Goal: Task Accomplishment & Management: Complete application form

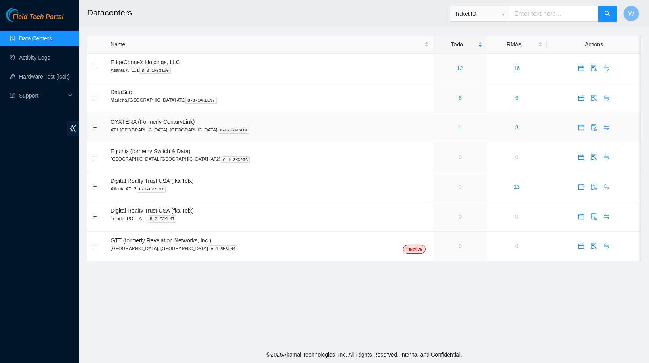
click at [459, 128] on link "1" at bounding box center [460, 127] width 3 height 6
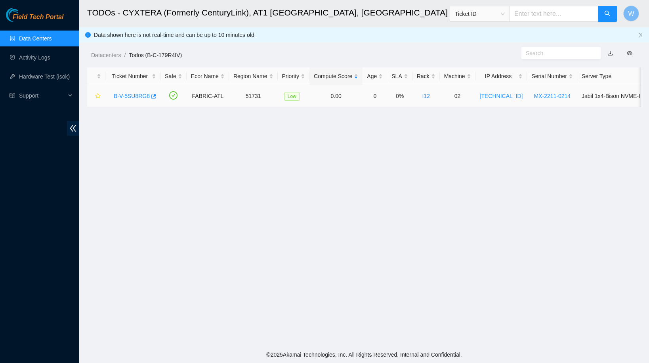
click at [123, 96] on link "B-V-5SU8RG8" at bounding box center [132, 96] width 36 height 6
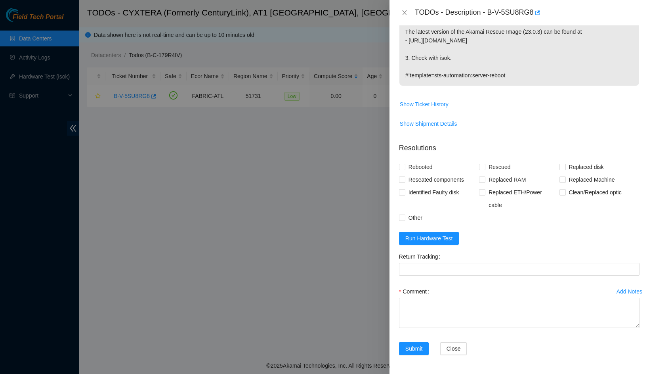
scroll to position [192, 0]
click at [423, 166] on span "Rebooted" at bounding box center [421, 167] width 31 height 13
click at [405, 166] on input "Rebooted" at bounding box center [402, 167] width 6 height 6
checkbox input "true"
click at [502, 168] on span "Rescued" at bounding box center [500, 167] width 28 height 13
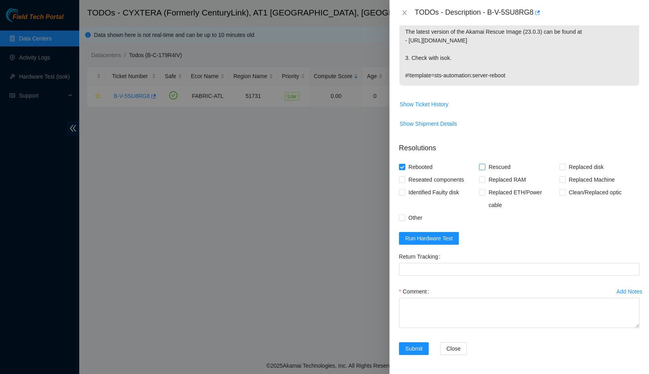
click at [485, 168] on input "Rescued" at bounding box center [482, 167] width 6 height 6
checkbox input "true"
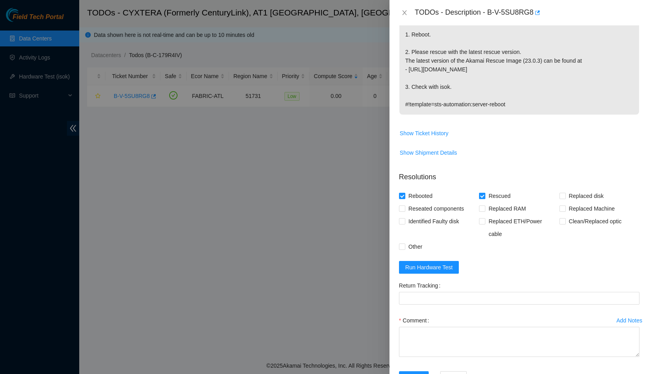
scroll to position [159, 0]
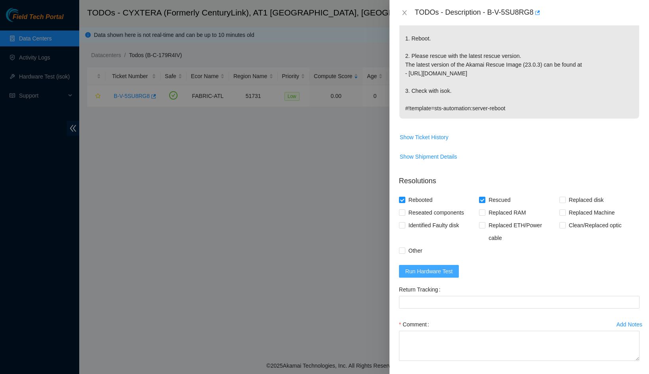
drag, startPoint x: 502, startPoint y: 168, endPoint x: 432, endPoint y: 273, distance: 126.0
click at [432, 273] on span "Run Hardware Test" at bounding box center [430, 271] width 48 height 9
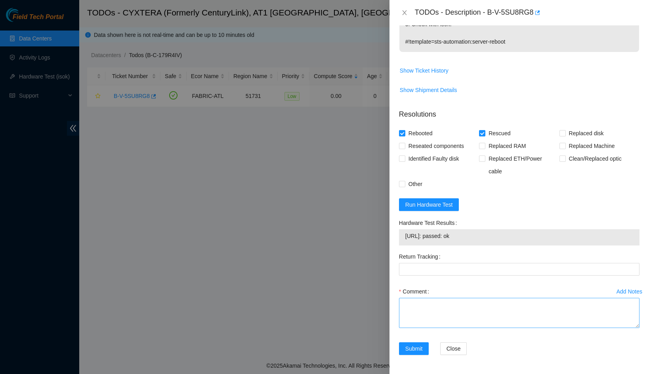
scroll to position [226, 0]
click at [443, 324] on textarea "Comment" at bounding box center [519, 313] width 241 height 30
drag, startPoint x: 473, startPoint y: 234, endPoint x: 406, endPoint y: 234, distance: 67.4
click at [406, 234] on span "23.56.226.69: passed: ok" at bounding box center [520, 236] width 228 height 9
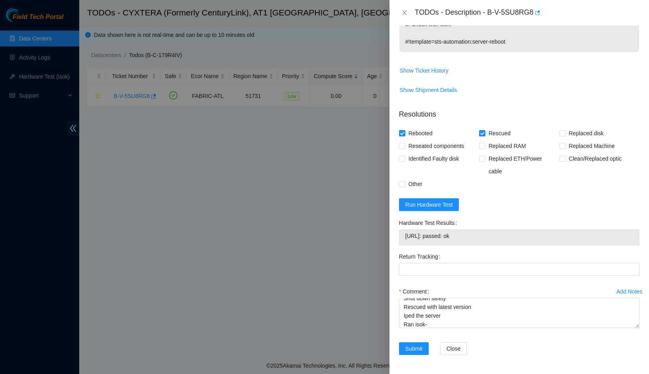
copy span "23.56.226.69: passed: ok"
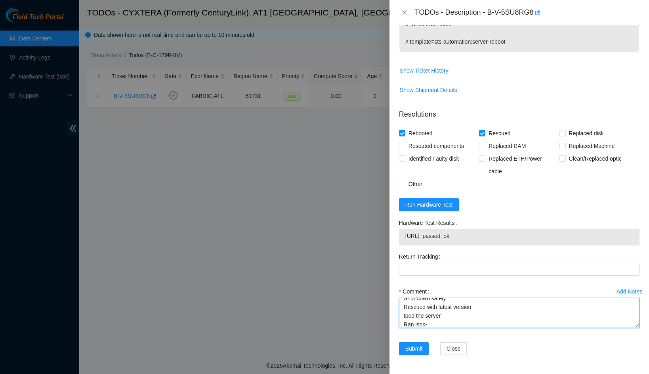
click at [438, 324] on textarea "Shut down safely Rescued with latest version Iped the server Ran isok-" at bounding box center [519, 313] width 241 height 30
paste textarea "23.56.226.69: passed: ok"
type textarea "Shut down safely Rescued with latest version Iped the server Ran isok-23.56.226…"
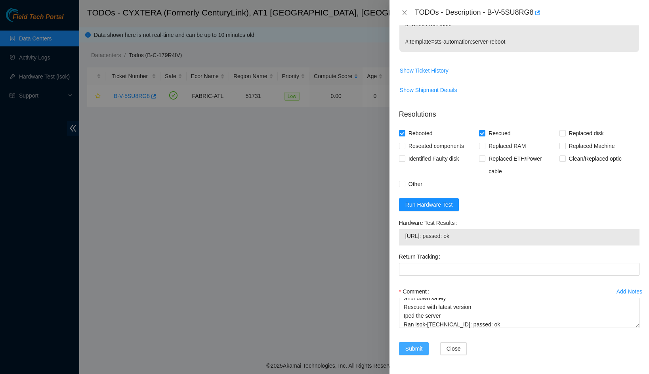
click at [413, 343] on button "Submit" at bounding box center [414, 348] width 30 height 13
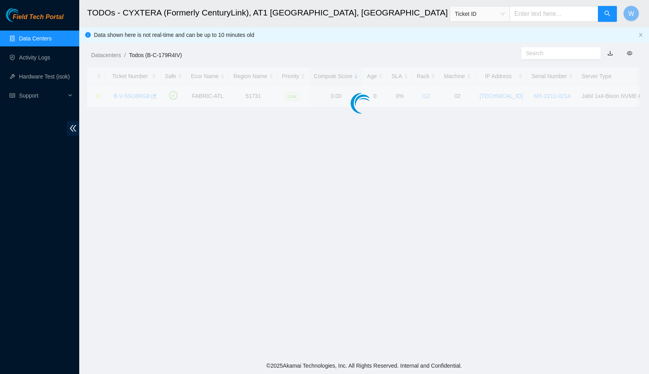
scroll to position [56, 0]
